Goal: Information Seeking & Learning: Find specific fact

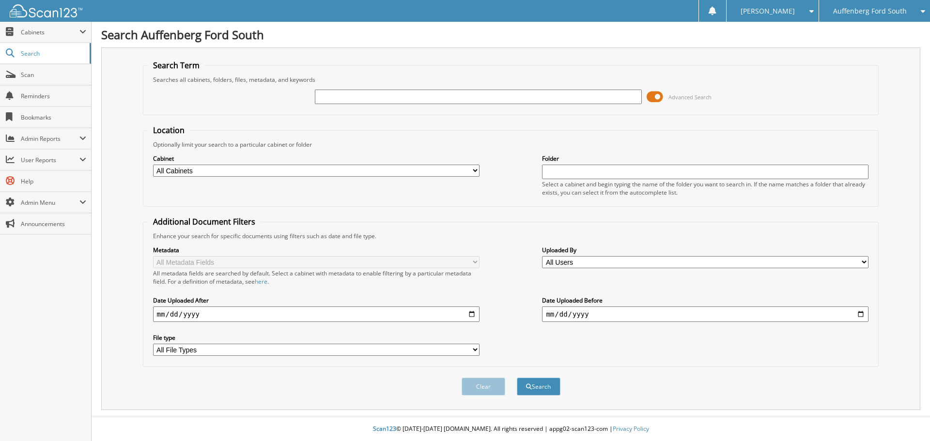
click at [397, 98] on input "text" at bounding box center [478, 97] width 326 height 15
type input "143970"
click at [517, 378] on button "Search" at bounding box center [539, 387] width 44 height 18
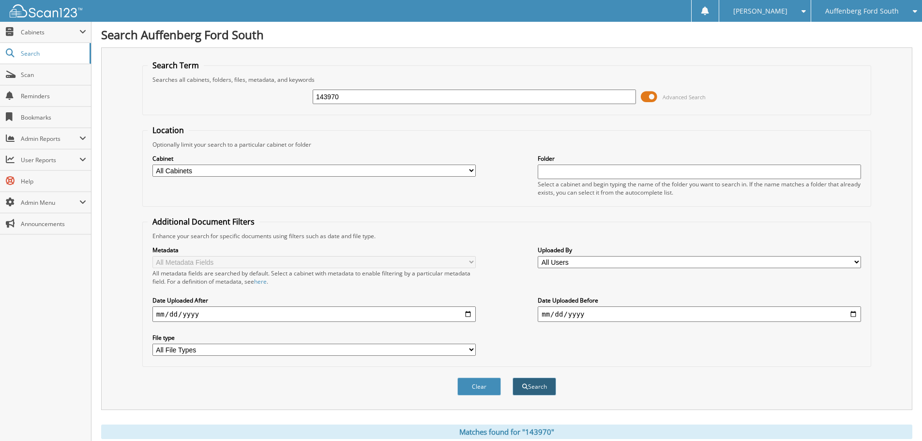
click at [540, 383] on button "Search" at bounding box center [535, 387] width 44 height 18
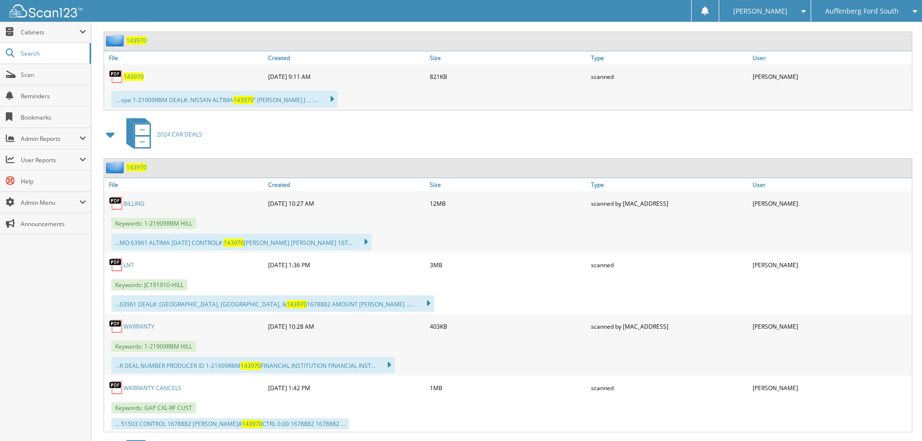
scroll to position [581, 0]
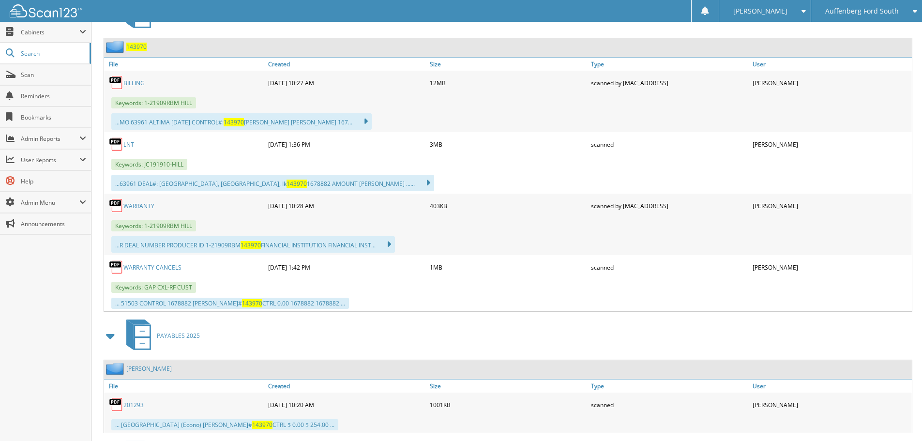
click at [129, 145] on link "LNT" at bounding box center [128, 144] width 11 height 8
